Goal: Task Accomplishment & Management: Manage account settings

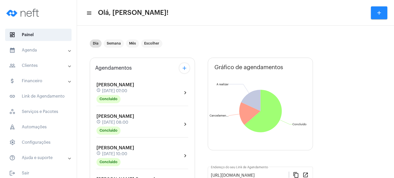
scroll to position [267, 0]
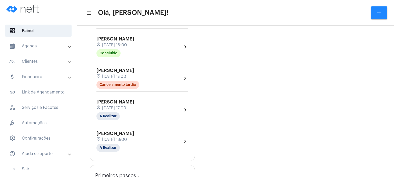
click at [152, 40] on div "[PERSON_NAME] schedule [DATE] 16:00 Concluído chevron_right" at bounding box center [143, 46] width 92 height 21
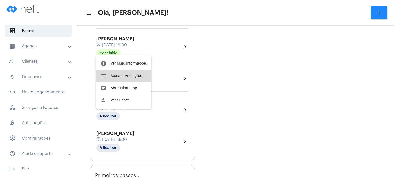
click at [126, 75] on span "Acessar Anotações" at bounding box center [127, 76] width 32 height 4
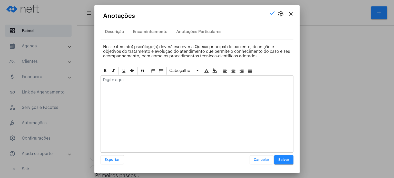
click at [140, 77] on div at bounding box center [197, 81] width 193 height 11
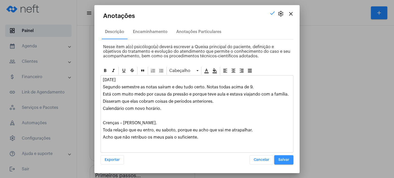
click at [282, 162] on button "Salvar" at bounding box center [283, 160] width 19 height 9
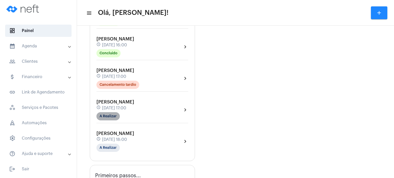
click at [112, 113] on mat-chip "A Realizar" at bounding box center [108, 116] width 23 height 8
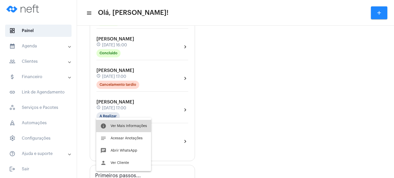
click at [120, 125] on span "Ver Mais Informações" at bounding box center [129, 127] width 36 height 4
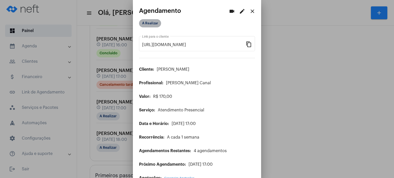
click at [153, 23] on mat-chip "A Realizar" at bounding box center [150, 23] width 22 height 8
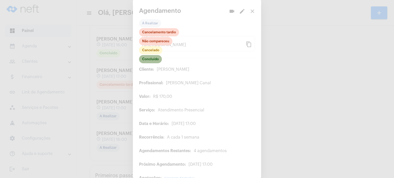
click at [150, 57] on mat-chip "Concluído" at bounding box center [150, 59] width 23 height 8
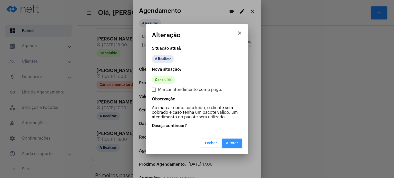
click at [233, 146] on button "Alterar" at bounding box center [232, 143] width 20 height 9
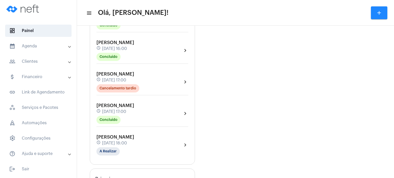
scroll to position [267, 0]
